Goal: Find specific page/section: Find specific page/section

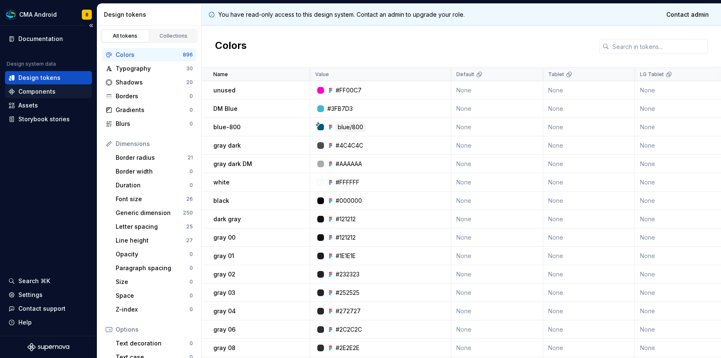
click at [38, 89] on div "Components" at bounding box center [36, 91] width 37 height 8
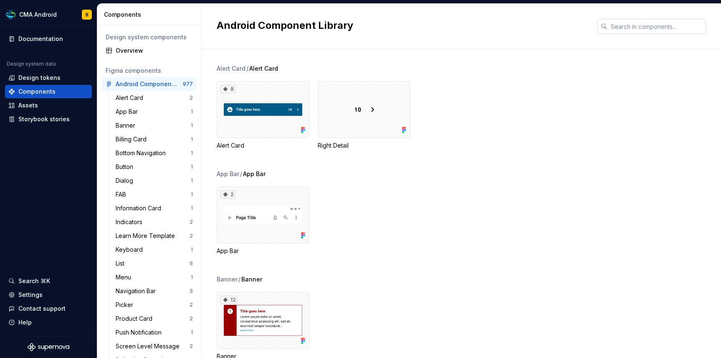
click at [637, 28] on input "text" at bounding box center [657, 26] width 99 height 15
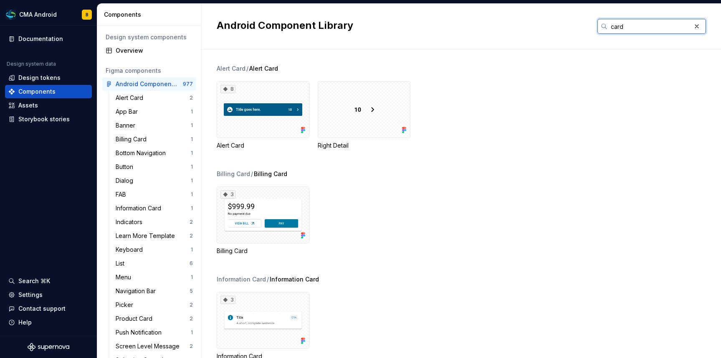
type input "card"
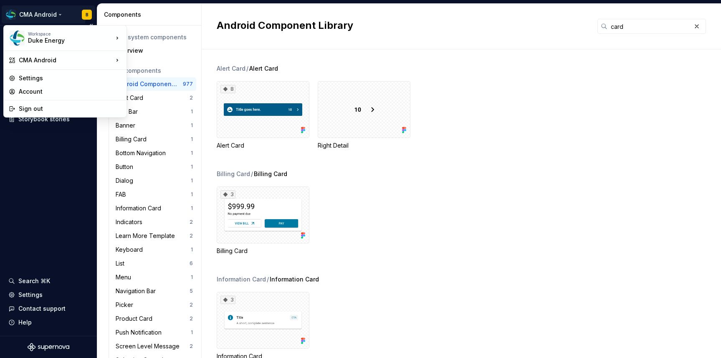
click at [59, 12] on html "CMA Android B Documentation Design system data Design tokens Components Assets …" at bounding box center [360, 179] width 721 height 358
drag, startPoint x: 147, startPoint y: 96, endPoint x: 147, endPoint y: 104, distance: 8.8
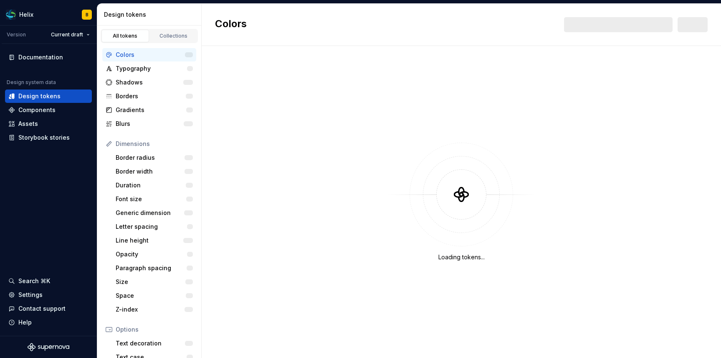
click at [631, 30] on div at bounding box center [618, 24] width 109 height 15
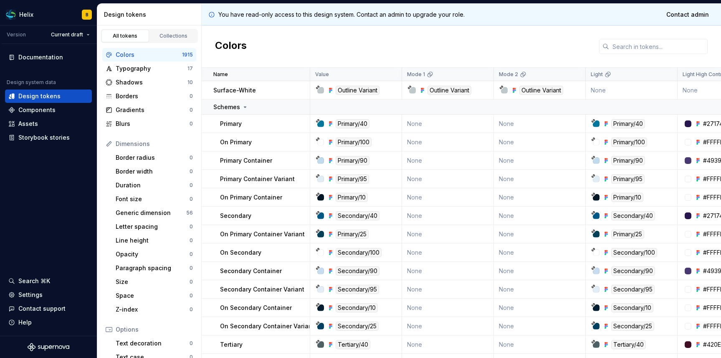
click at [620, 26] on div "Colors" at bounding box center [462, 46] width 520 height 42
click at [616, 46] on input "text" at bounding box center [658, 46] width 99 height 15
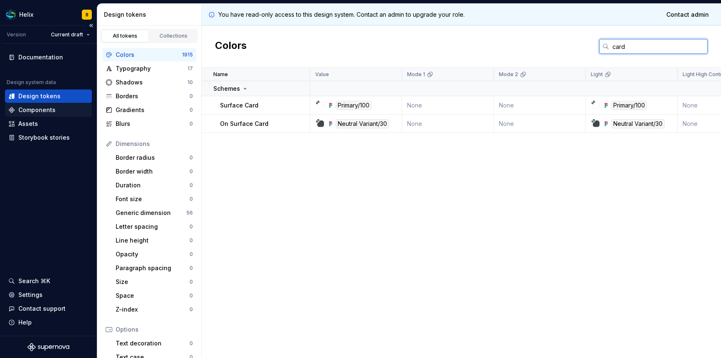
type input "card"
click at [56, 112] on div "Components" at bounding box center [48, 110] width 80 height 8
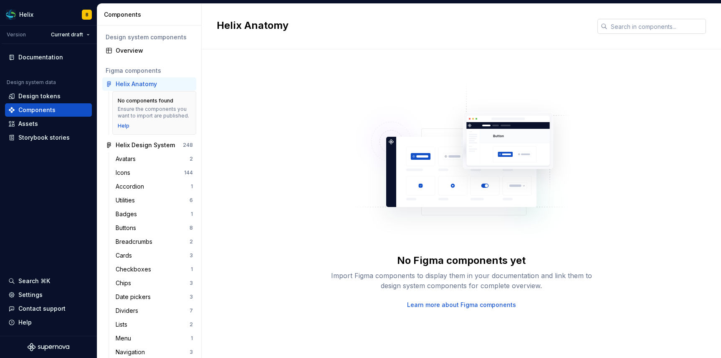
click at [637, 30] on input "text" at bounding box center [657, 26] width 99 height 15
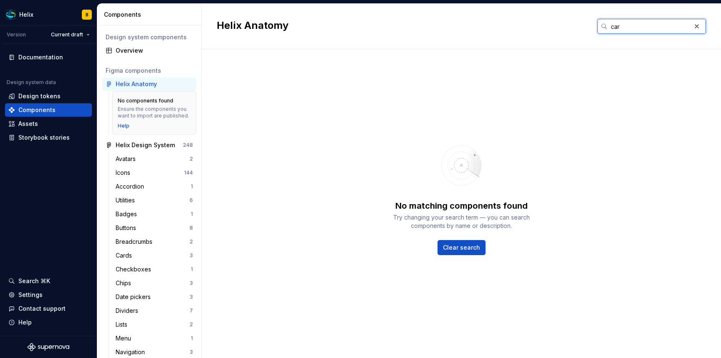
type input "card"
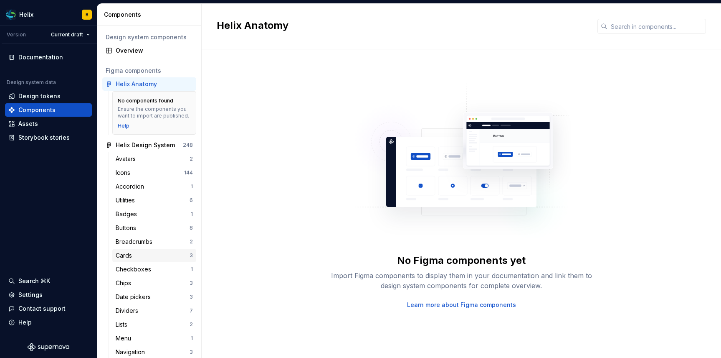
click at [143, 254] on div "Cards" at bounding box center [153, 255] width 74 height 8
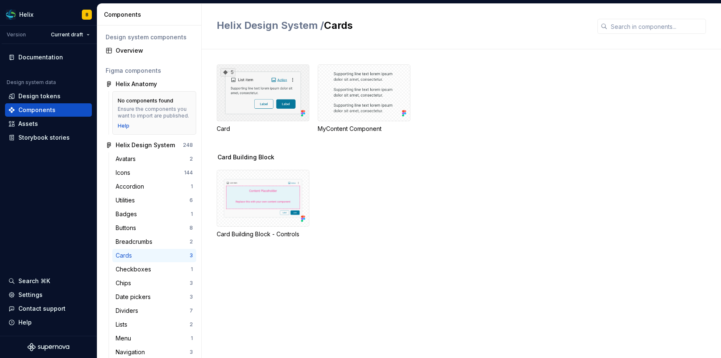
click at [276, 96] on div "5" at bounding box center [263, 92] width 93 height 57
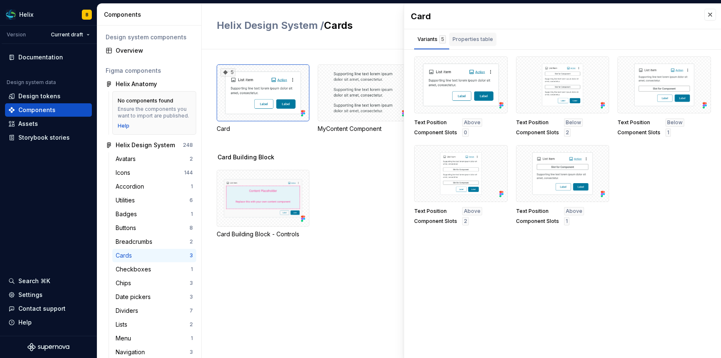
click at [476, 45] on div "Properties table" at bounding box center [472, 39] width 47 height 13
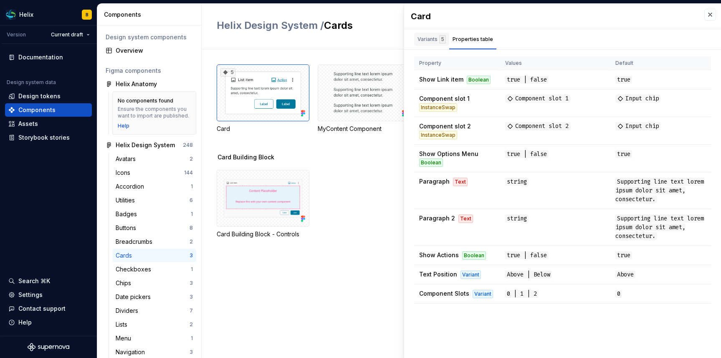
click at [435, 43] on div "Variants 5" at bounding box center [432, 39] width 28 height 8
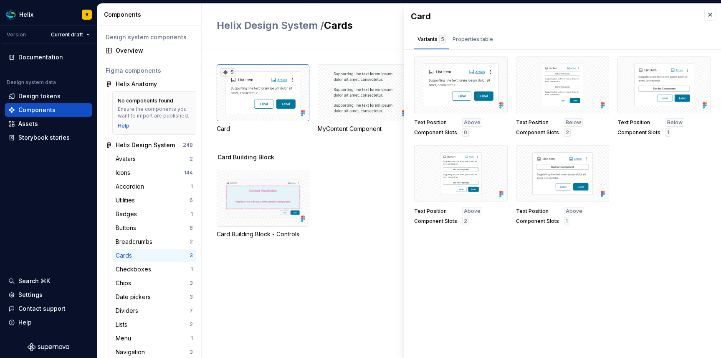
click at [710, 21] on div "Card" at bounding box center [562, 16] width 317 height 25
click at [710, 15] on button "button" at bounding box center [711, 15] width 12 height 12
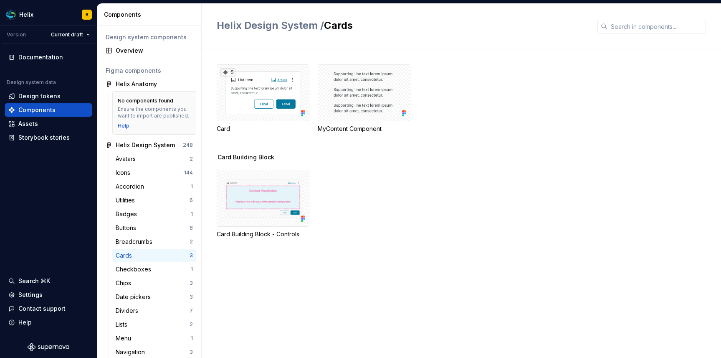
click at [708, 16] on div "Helix Design System / Cards" at bounding box center [462, 27] width 520 height 46
click at [66, 346] on icon "Supernova Logo" at bounding box center [68, 347] width 4 height 4
